Goal: Information Seeking & Learning: Learn about a topic

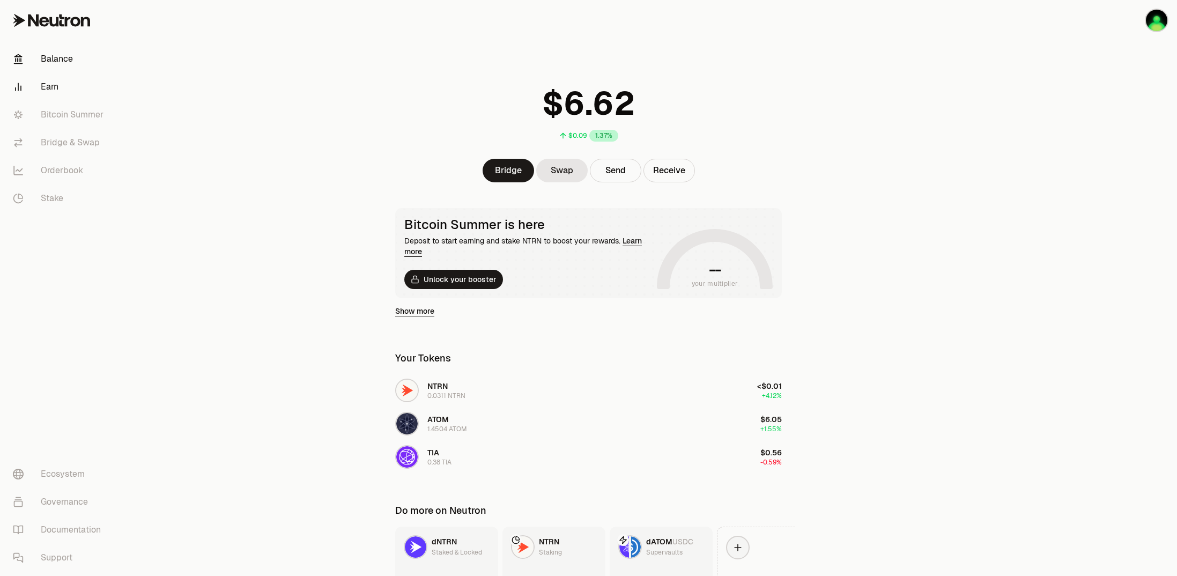
scroll to position [78, 0]
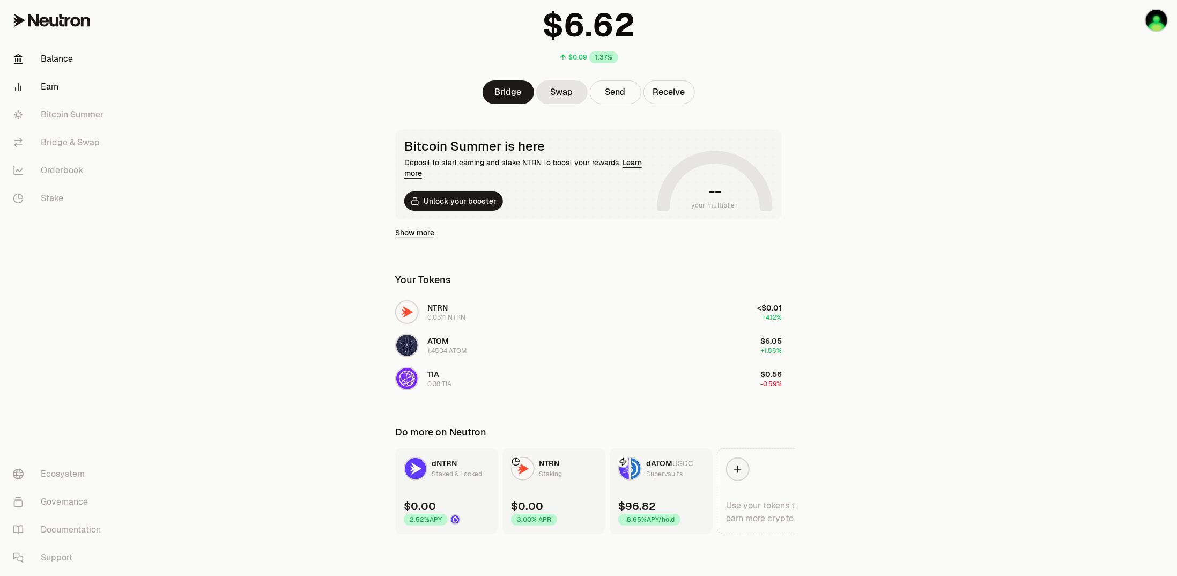
click at [56, 83] on link "Earn" at bounding box center [60, 87] width 112 height 28
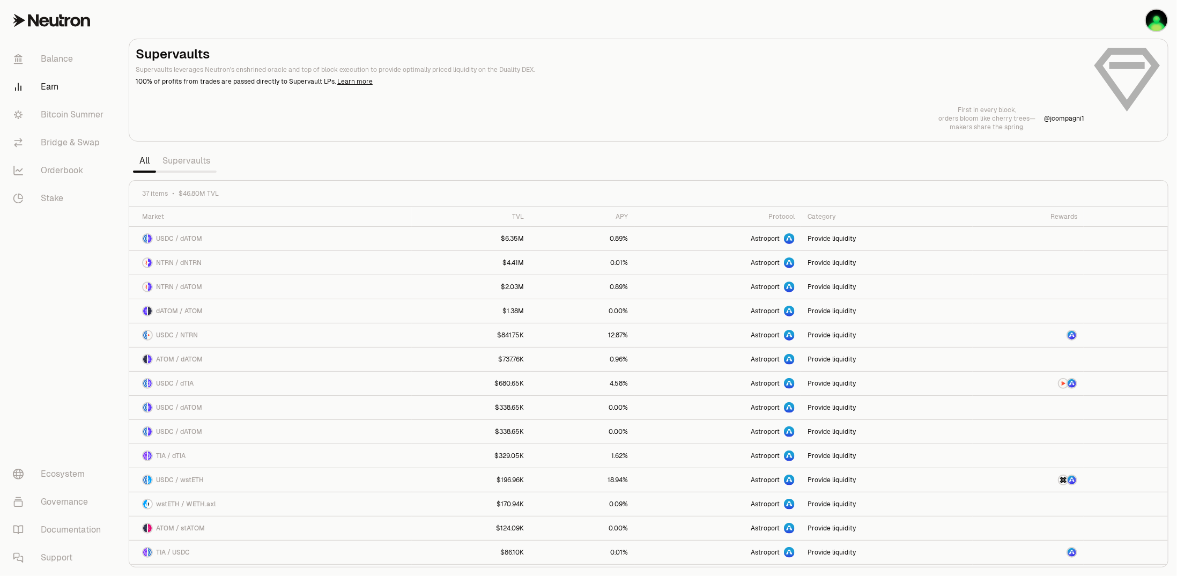
click at [191, 163] on link "Supervaults" at bounding box center [186, 160] width 61 height 21
